Goal: Information Seeking & Learning: Check status

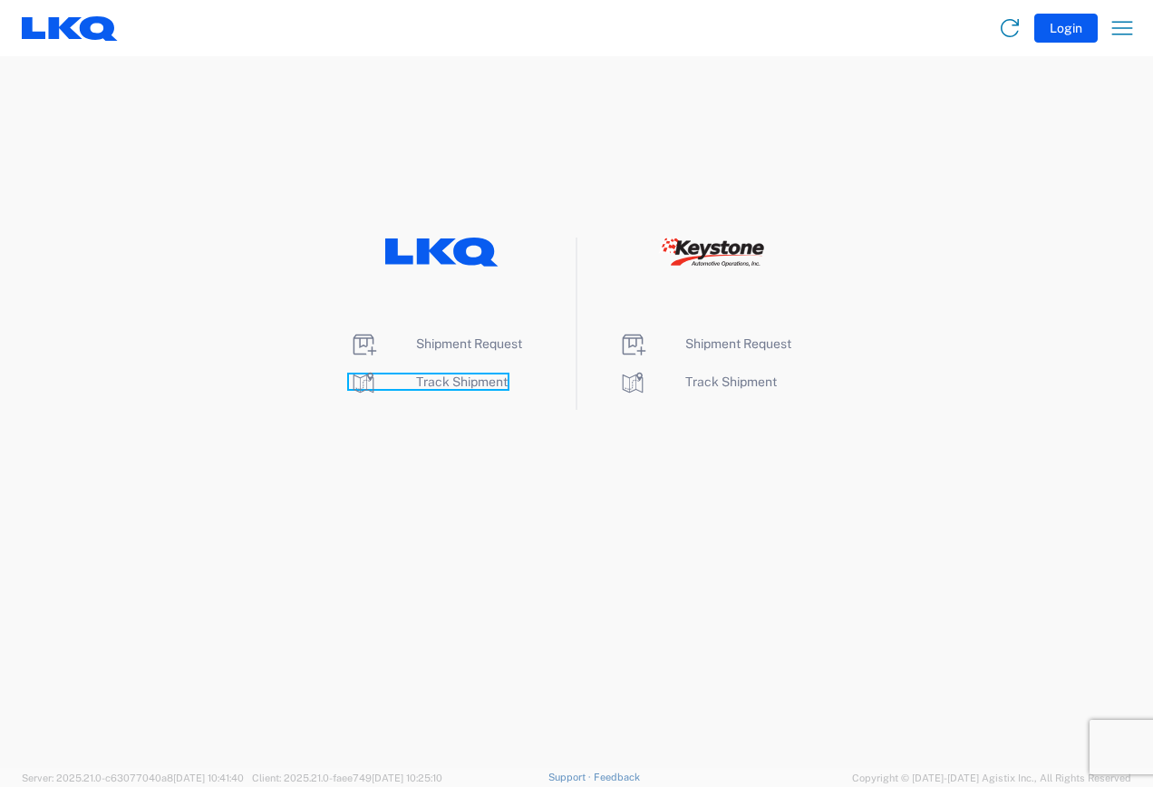
click at [440, 383] on span "Track Shipment" at bounding box center [462, 381] width 92 height 15
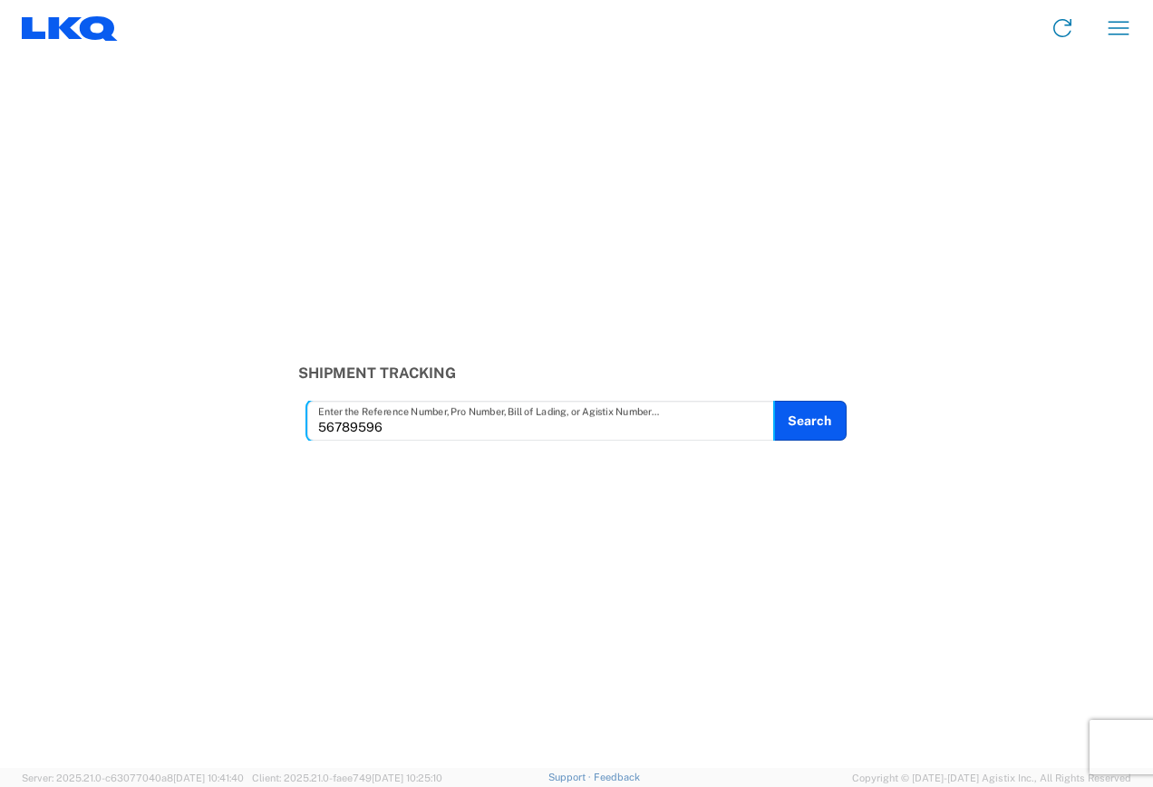
type input "56789596"
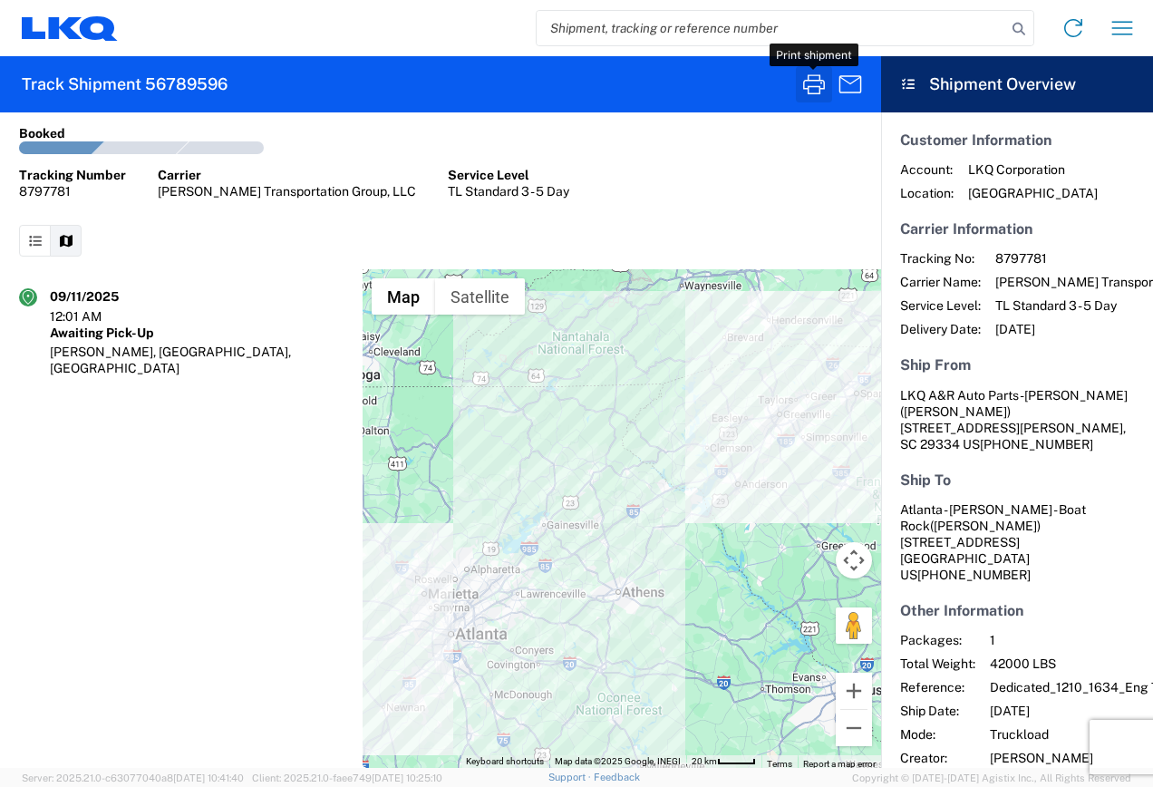
click at [812, 82] on icon "button" at bounding box center [813, 84] width 29 height 29
